Goal: Transaction & Acquisition: Purchase product/service

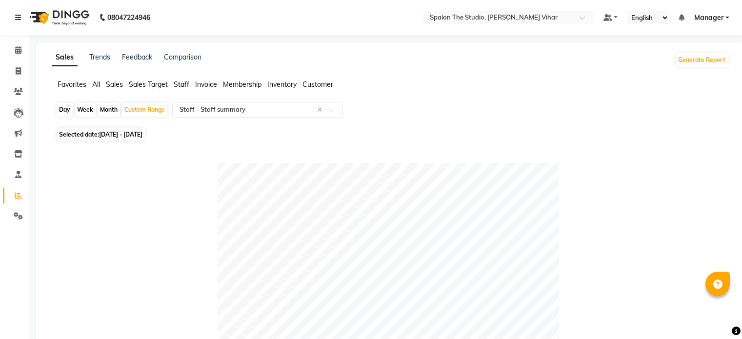
select select "full_report"
select select "pdf"
drag, startPoint x: 742, startPoint y: 138, endPoint x: 636, endPoint y: 142, distance: 105.9
click at [10, 70] on span at bounding box center [18, 71] width 17 height 11
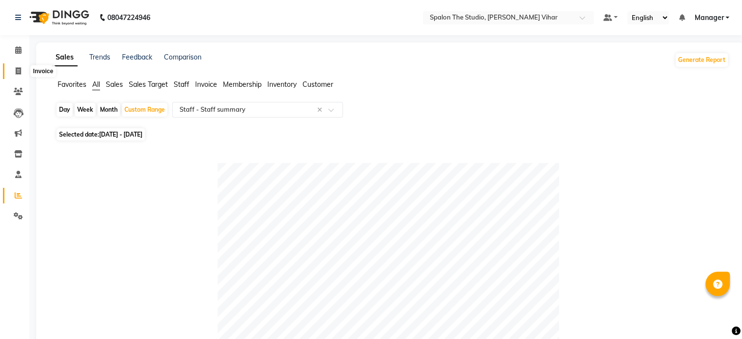
select select "service"
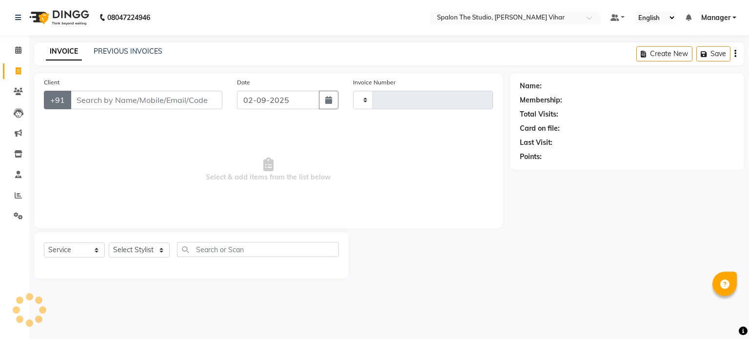
type input "1438"
select select "903"
click at [88, 93] on input "Client" at bounding box center [146, 100] width 152 height 19
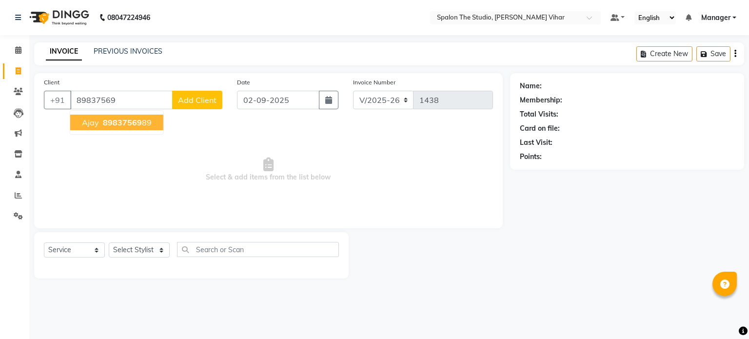
click at [133, 127] on button "ajay 89837569 89" at bounding box center [116, 123] width 93 height 16
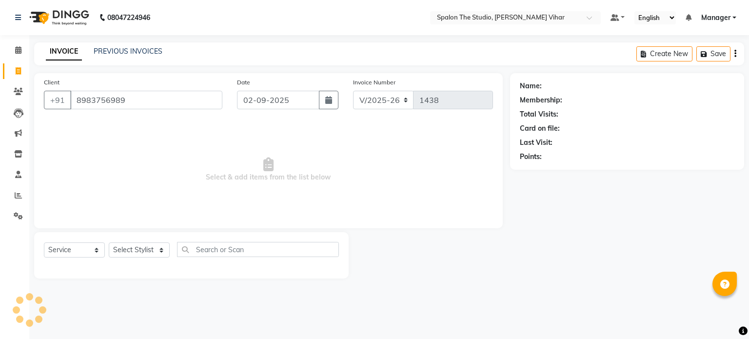
type input "8983756989"
click at [154, 247] on select "Select Stylist Aarti [PERSON_NAME] Gernal [PERSON_NAME] Manager navazish [PERSO…" at bounding box center [139, 249] width 61 height 15
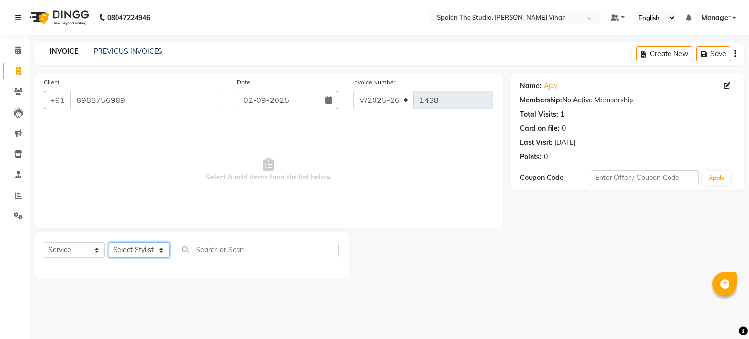
select select "47767"
click at [109, 243] on select "Select Stylist Aarti [PERSON_NAME] Gernal [PERSON_NAME] Manager navazish [PERSO…" at bounding box center [139, 249] width 61 height 15
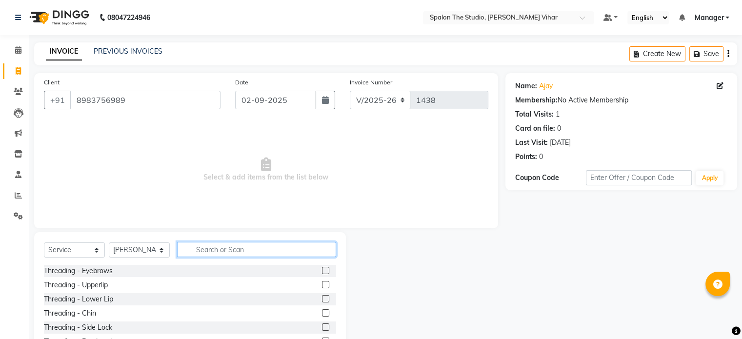
click at [219, 245] on input "text" at bounding box center [256, 249] width 159 height 15
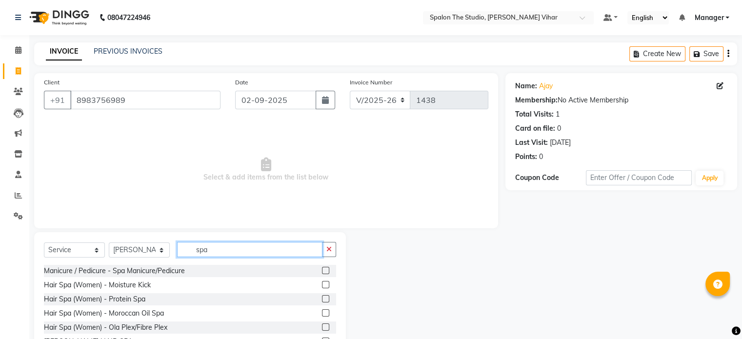
type input "spa"
click at [322, 299] on label at bounding box center [325, 298] width 7 height 7
click at [322, 299] on input "checkbox" at bounding box center [325, 299] width 6 height 6
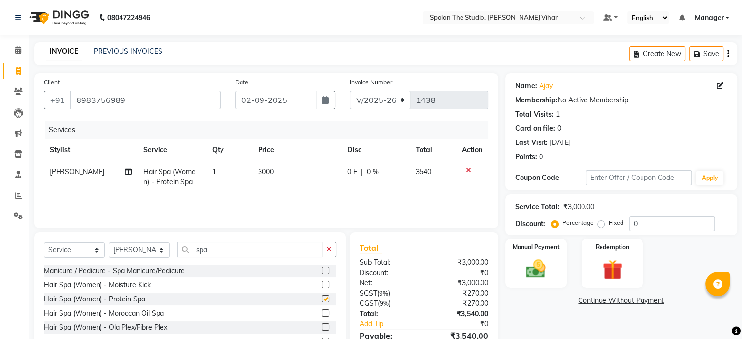
checkbox input "false"
click at [282, 175] on td "3000" at bounding box center [296, 177] width 89 height 32
select select "47767"
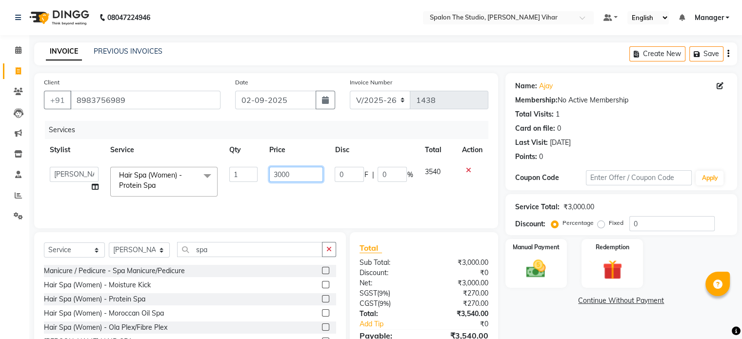
click at [300, 180] on input "3000" at bounding box center [296, 174] width 54 height 15
type input "3813"
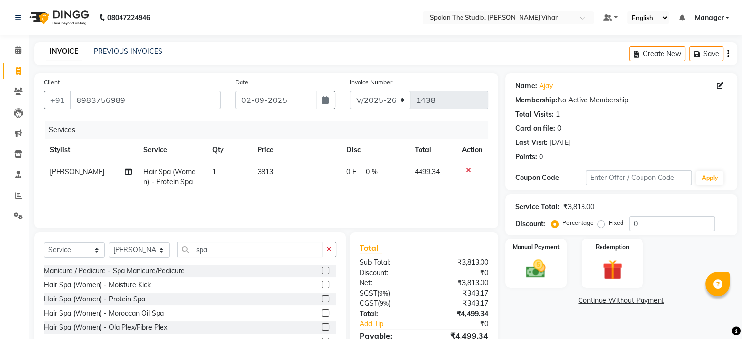
click at [537, 325] on div "Name: Ajay Membership: No Active Membership Total Visits: 1 Card on file: 0 Las…" at bounding box center [624, 224] width 239 height 303
click at [289, 169] on td "3813" at bounding box center [296, 177] width 89 height 32
select select "47767"
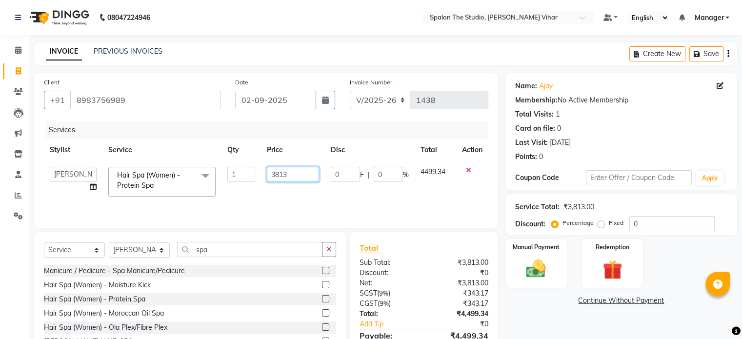
click at [295, 175] on input "3813" at bounding box center [293, 174] width 52 height 15
type input "3814"
click at [605, 316] on div "Name: Ajay Membership: No Active Membership Total Visits: 1 Card on file: 0 Las…" at bounding box center [624, 224] width 239 height 303
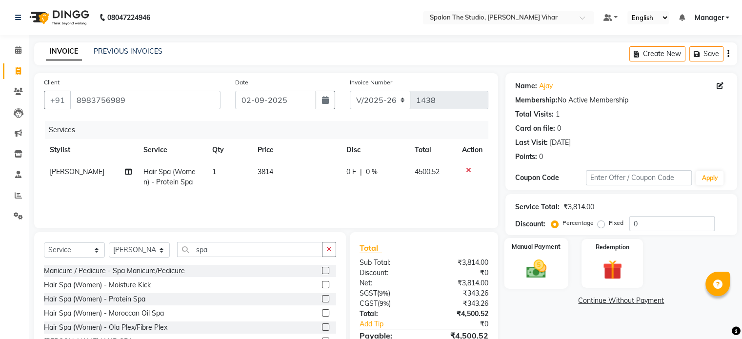
click at [536, 253] on div "Manual Payment" at bounding box center [536, 263] width 64 height 50
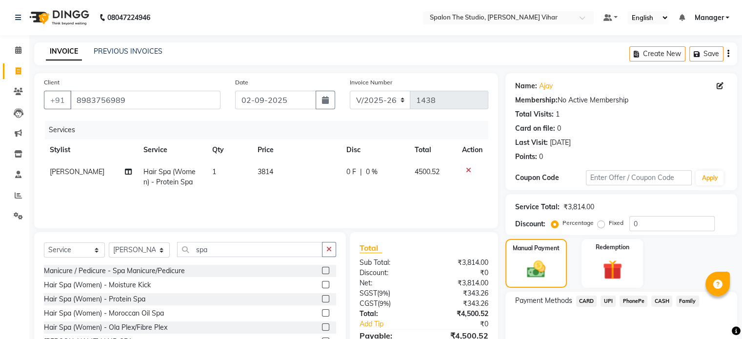
click at [657, 302] on span "CASH" at bounding box center [661, 301] width 21 height 11
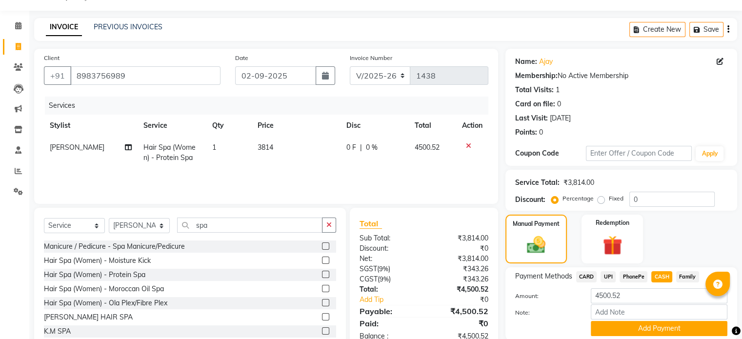
scroll to position [60, 0]
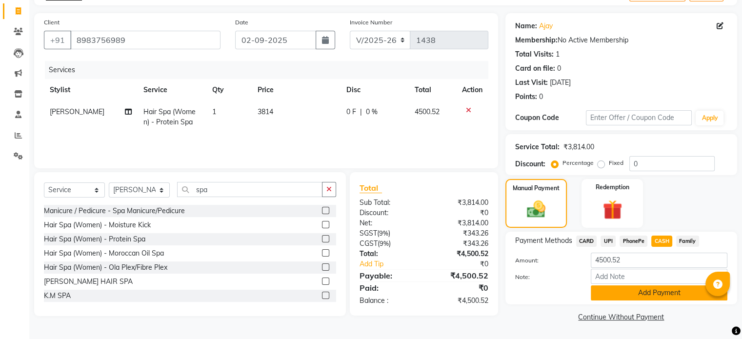
click at [671, 294] on button "Add Payment" at bounding box center [659, 292] width 137 height 15
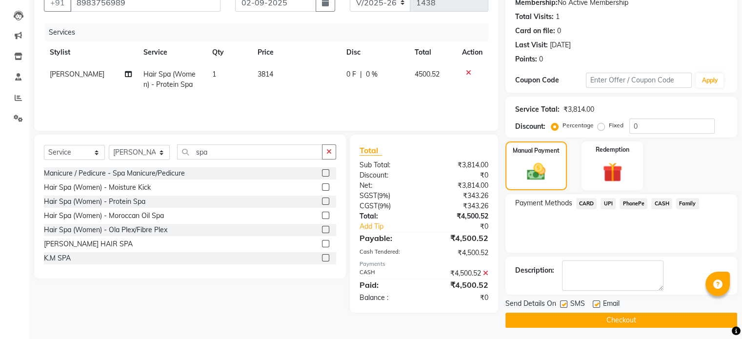
scroll to position [100, 0]
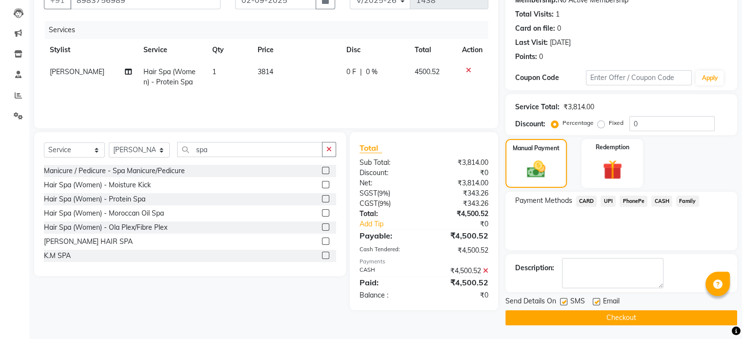
click at [675, 319] on button "Checkout" at bounding box center [621, 317] width 232 height 15
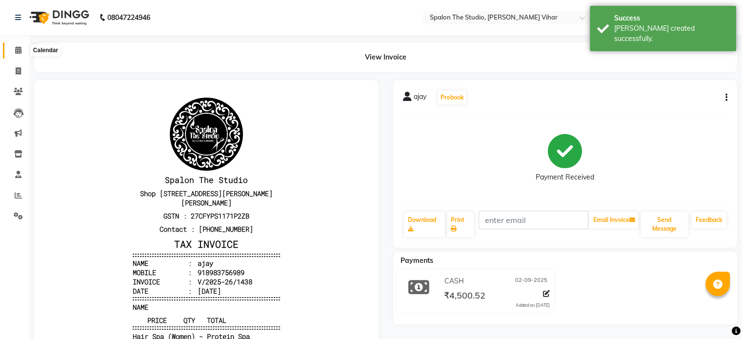
click at [22, 51] on span at bounding box center [18, 50] width 17 height 11
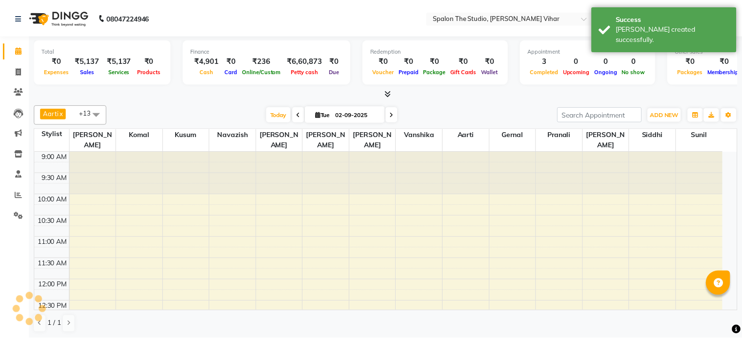
scroll to position [256, 0]
